Goal: Task Accomplishment & Management: Manage account settings

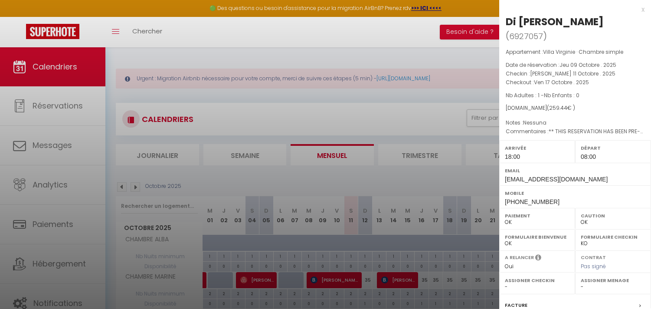
select select "0"
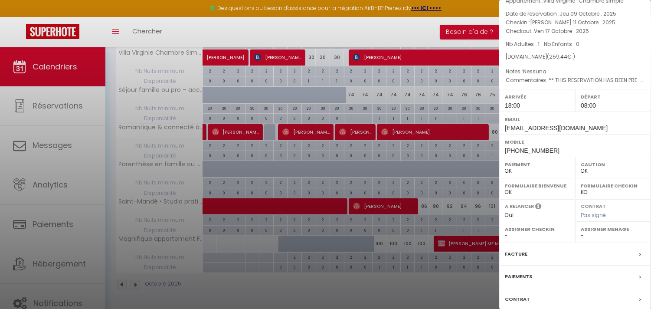
scroll to position [110, 0]
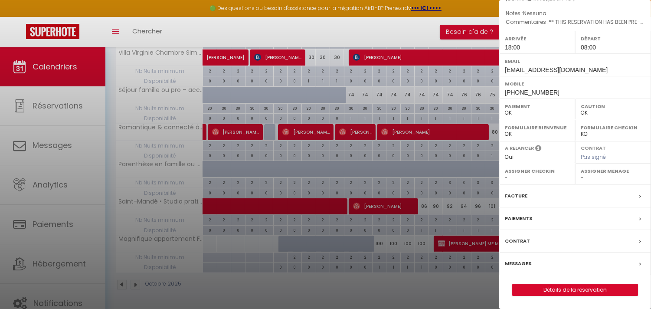
click at [527, 262] on label "Messages" at bounding box center [518, 263] width 26 height 9
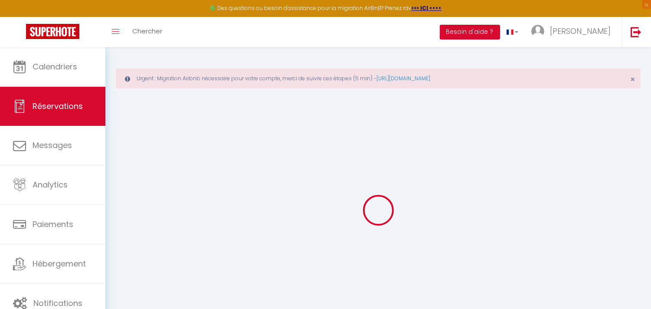
select select
checkbox input "false"
type textarea "** THIS RESERVATION HAS BEEN PRE-PAID ** BOOKING NOTE : Payment charge is EUR 3…"
type textarea "Nessuna"
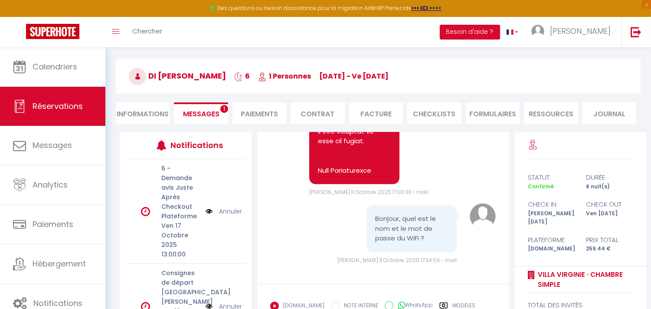
scroll to position [145, 0]
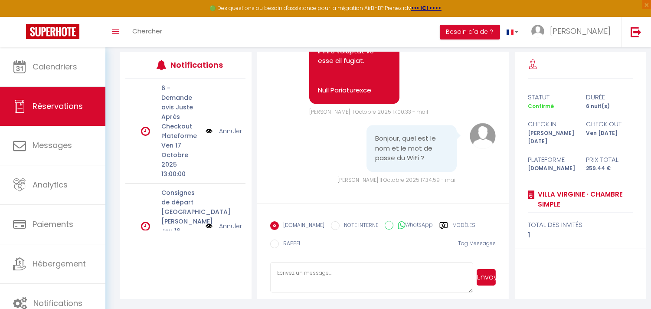
click at [311, 270] on textarea at bounding box center [371, 277] width 203 height 30
paste textarea "Bbox-63BA36C8"
paste textarea "M4K4DKukW79zdtwTuU"
click at [276, 271] on textarea "Bbox-63BA36C8 M4K4DKukW79zdtwTuU" at bounding box center [371, 277] width 203 height 30
click at [275, 278] on textarea "Bbox-63BA36C8 M4K4DKukW79zdtwTuU" at bounding box center [371, 277] width 203 height 30
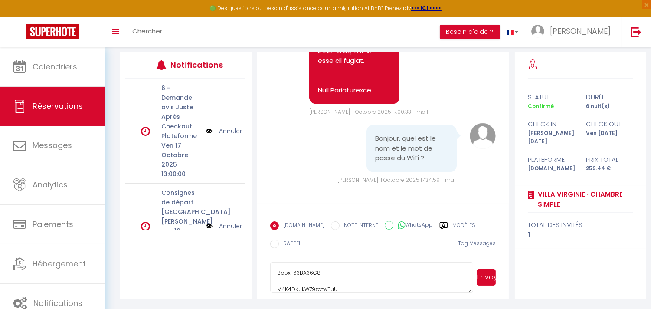
scroll to position [1, 0]
click at [275, 278] on textarea "Bbox-63BA36C8 M4K4DKukW79zdtwTuU" at bounding box center [371, 277] width 203 height 30
click at [333, 270] on textarea "Bbox-63BA36C8 Mot de passe: M4K4DKukW79zdtwTuU" at bounding box center [371, 277] width 203 height 30
click at [275, 271] on textarea "Bbox-63BA36C8 Mot de passe: M4K4DKukW79zdtwTuU" at bounding box center [371, 277] width 203 height 30
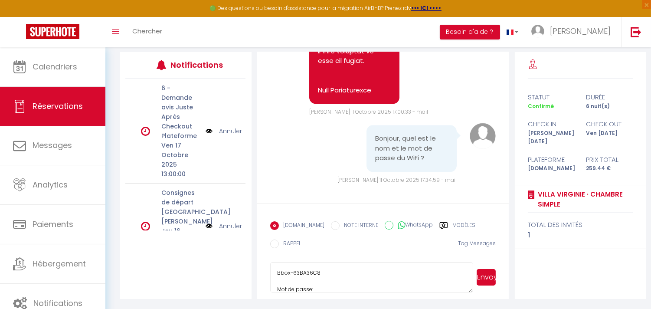
click at [277, 273] on textarea "Bbox-63BA36C8 Mot de passe: M4K4DKukW79zdtwTuU" at bounding box center [371, 277] width 203 height 30
type textarea "Identifiant Bbox-63BA36C8 Mot de passe: M4K4DKukW79zdtwTuU"
click at [484, 278] on button "Envoyer" at bounding box center [486, 277] width 19 height 16
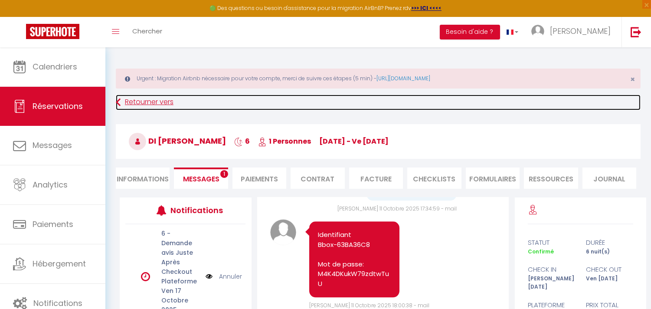
click at [116, 99] on icon at bounding box center [118, 103] width 5 height 16
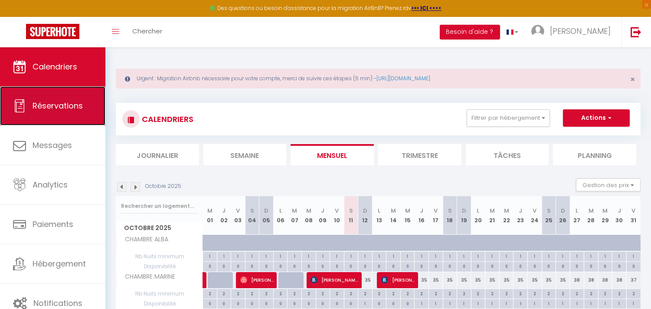
click at [55, 112] on link "Réservations" at bounding box center [52, 105] width 105 height 39
select select "not_cancelled"
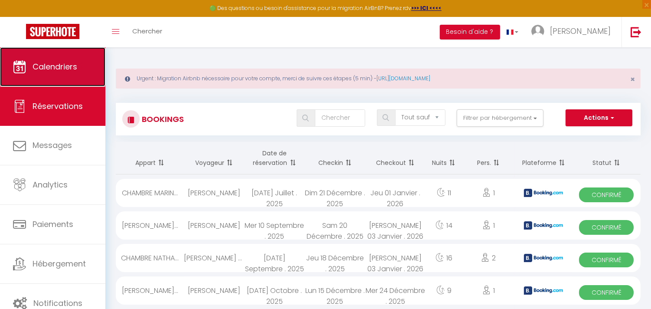
click at [57, 58] on link "Calendriers" at bounding box center [52, 66] width 105 height 39
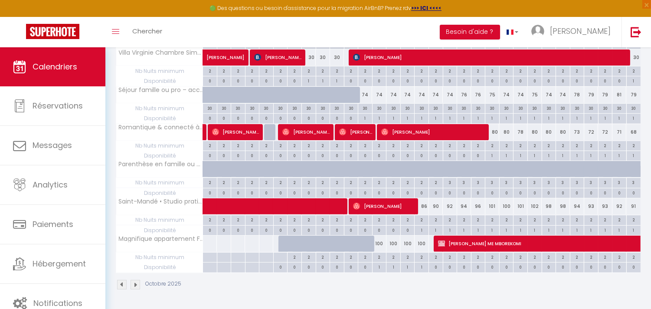
scroll to position [559, 0]
click at [457, 247] on span "[PERSON_NAME] ME MBOREKOMI" at bounding box center [597, 243] width 319 height 16
select select "KO"
select select "0"
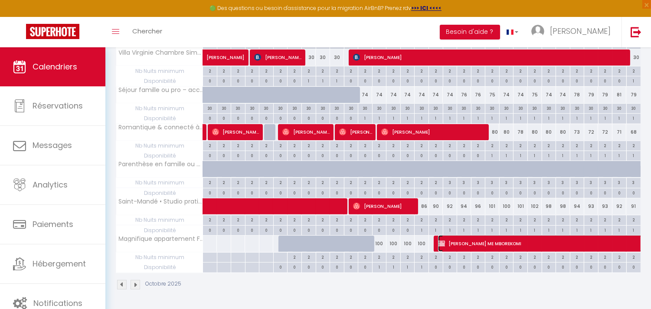
select select "0"
select select "1"
select select
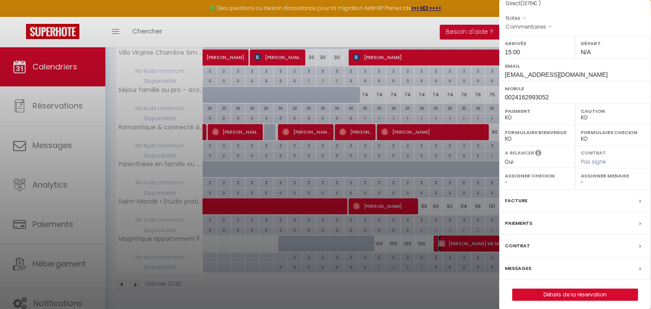
scroll to position [132, 0]
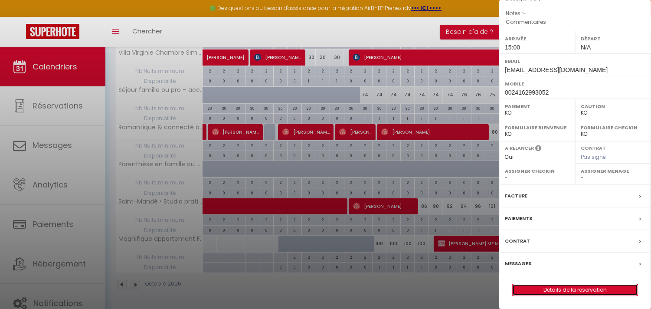
click at [605, 288] on link "Détails de la réservation" at bounding box center [575, 289] width 125 height 11
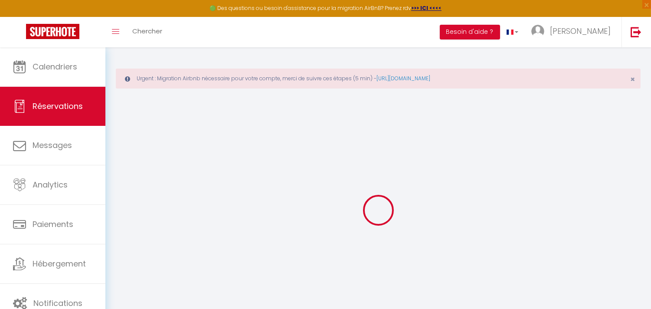
select select
checkbox input "false"
select select
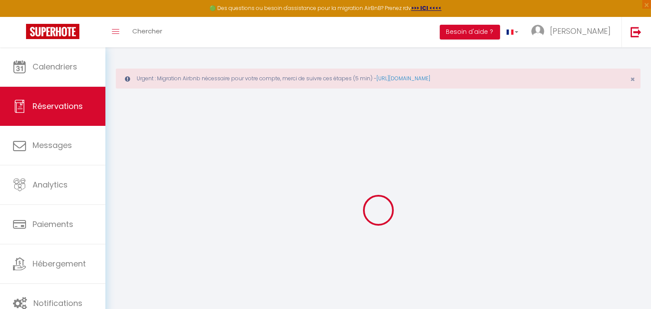
checkbox input "false"
select select
checkbox input "false"
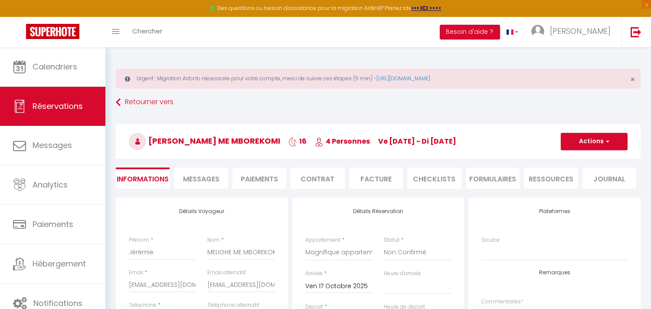
type input "70"
select select
checkbox input "false"
select select "15:00"
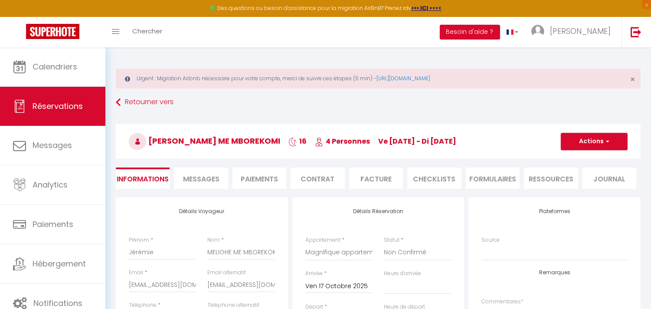
select select
click at [613, 141] on button "Actions" at bounding box center [594, 141] width 67 height 17
